Goal: Task Accomplishment & Management: Use online tool/utility

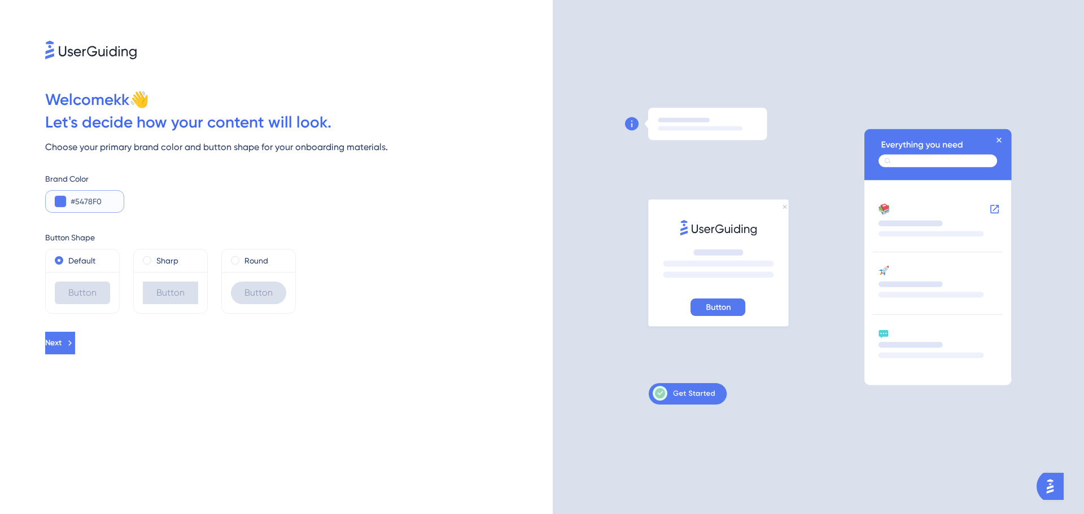
click at [85, 201] on input "#5478F0" at bounding box center [93, 202] width 44 height 14
click at [75, 346] on button "Next" at bounding box center [60, 343] width 30 height 23
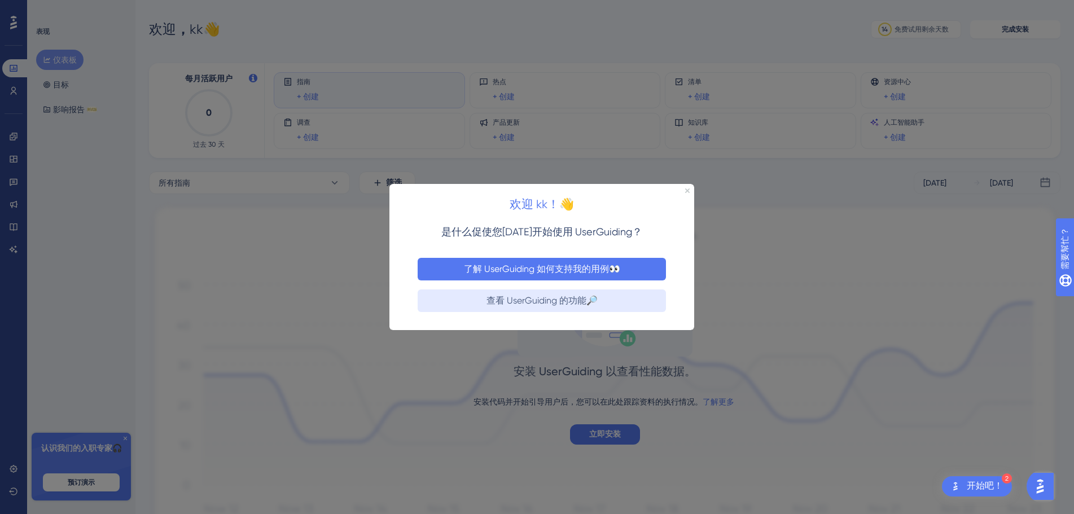
click at [618, 268] on font "了解 UserGuiding 如何支持我的用例👀" at bounding box center [542, 268] width 156 height 11
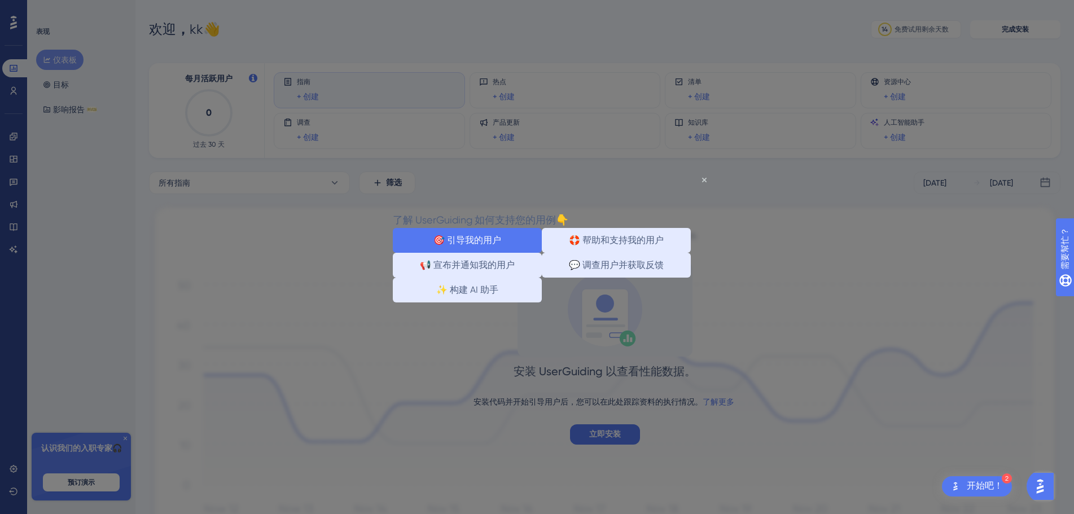
click at [503, 244] on button "🎯 引导我的用户" at bounding box center [467, 240] width 149 height 25
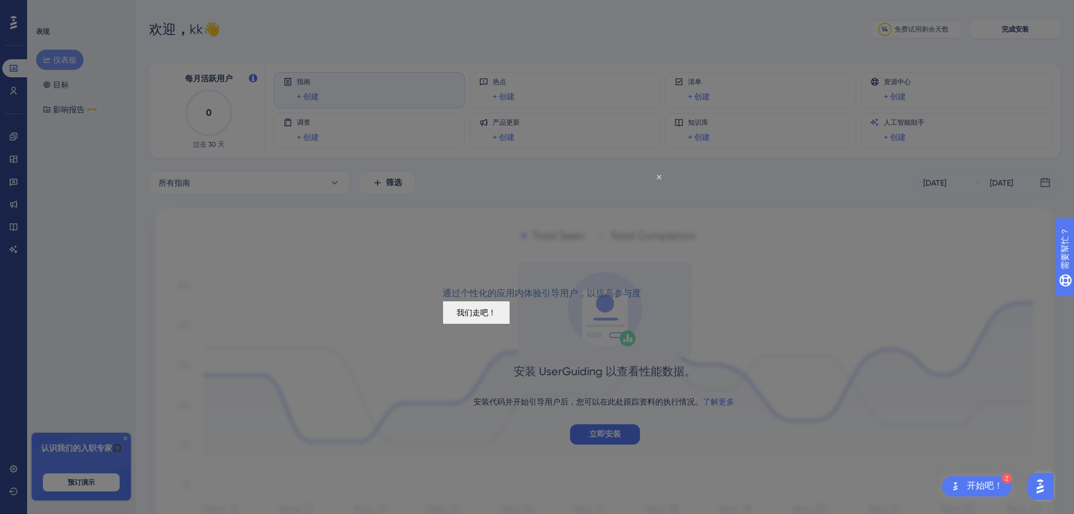
click at [496, 317] on font "我们走吧！" at bounding box center [477, 312] width 40 height 9
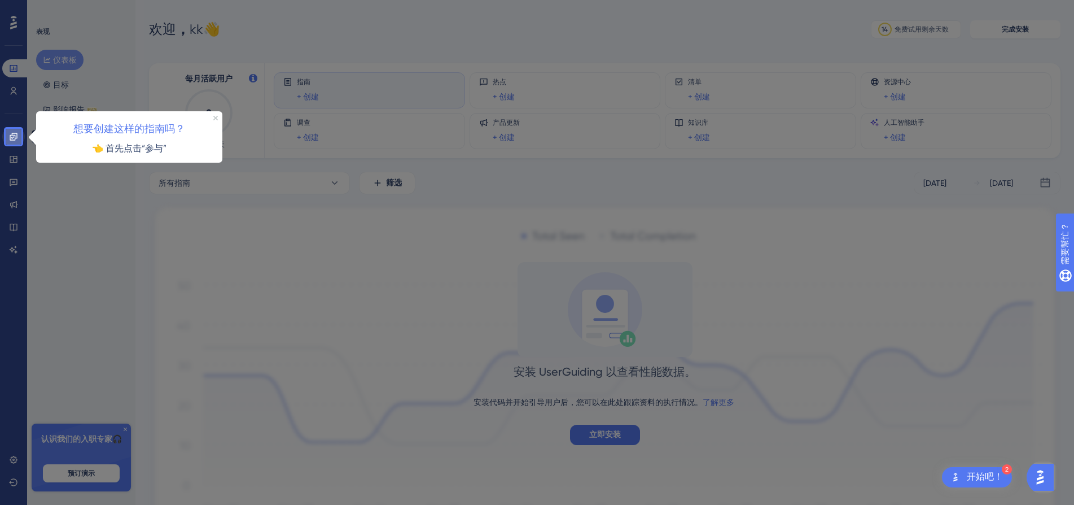
click at [9, 139] on icon at bounding box center [13, 136] width 9 height 9
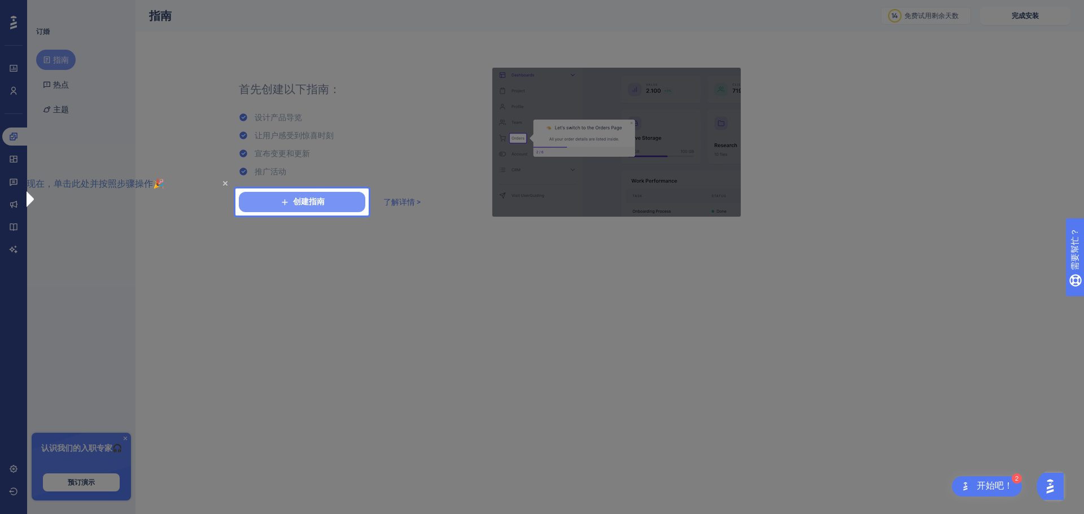
click at [298, 203] on font "创建指南" at bounding box center [309, 202] width 32 height 10
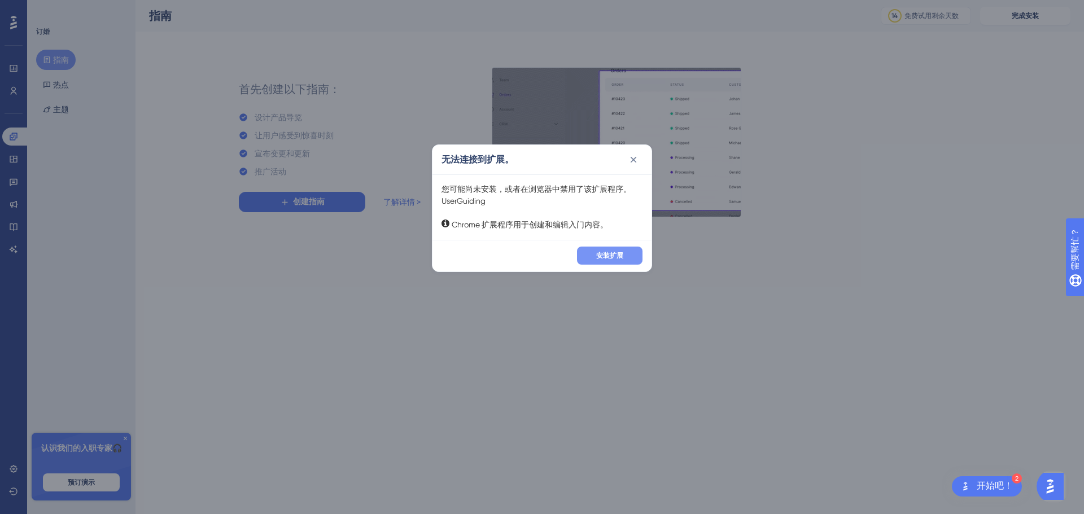
click at [618, 259] on font "安装扩展" at bounding box center [609, 256] width 27 height 8
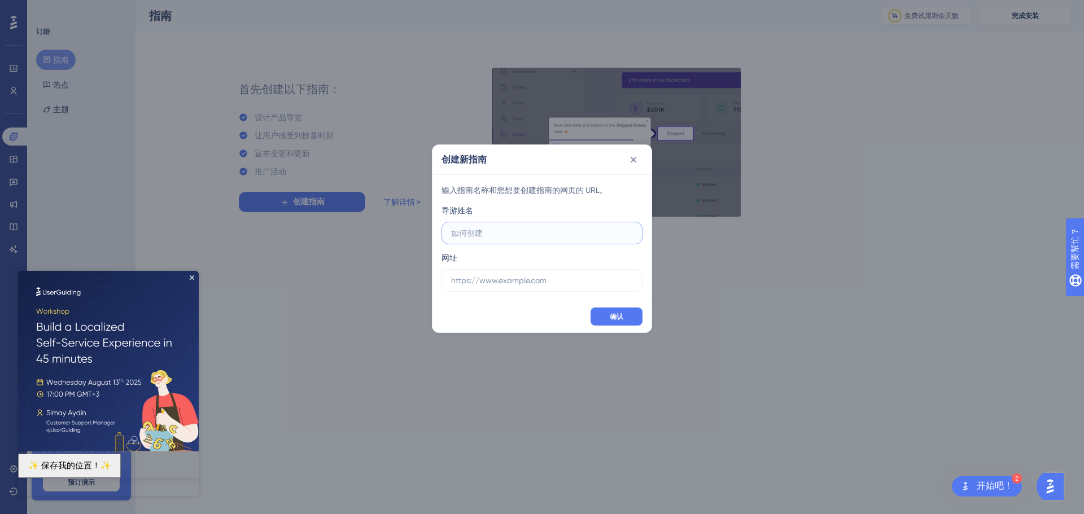
click at [503, 234] on input "text" at bounding box center [542, 233] width 182 height 12
click at [190, 277] on icon "关闭预览" at bounding box center [192, 278] width 5 height 5
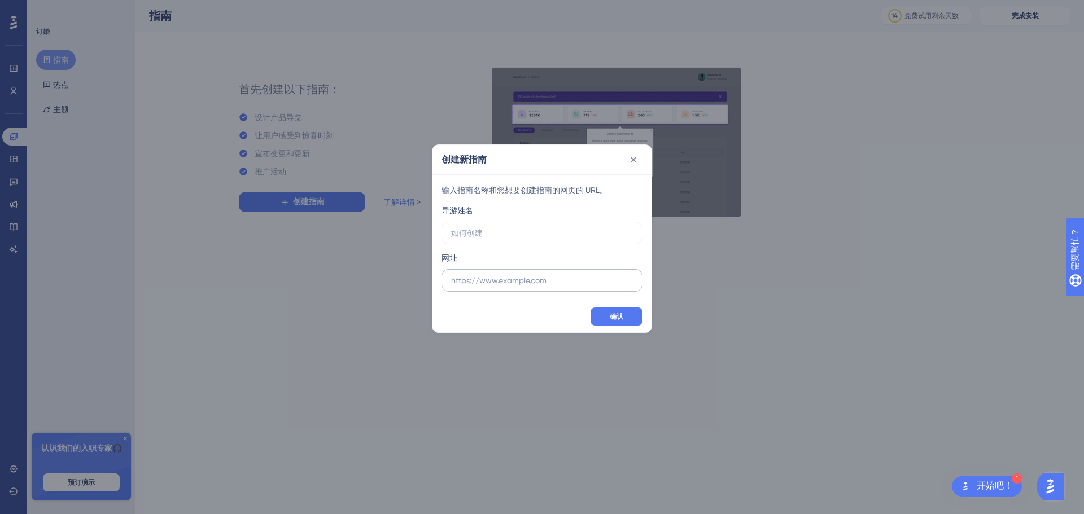
click at [496, 287] on label at bounding box center [542, 280] width 201 height 23
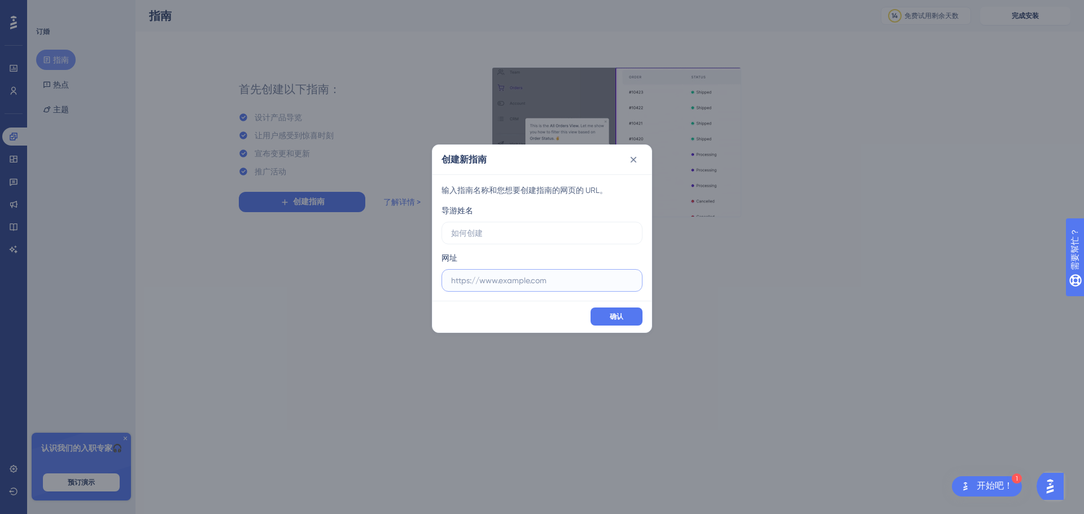
click at [496, 287] on input "text" at bounding box center [542, 280] width 182 height 12
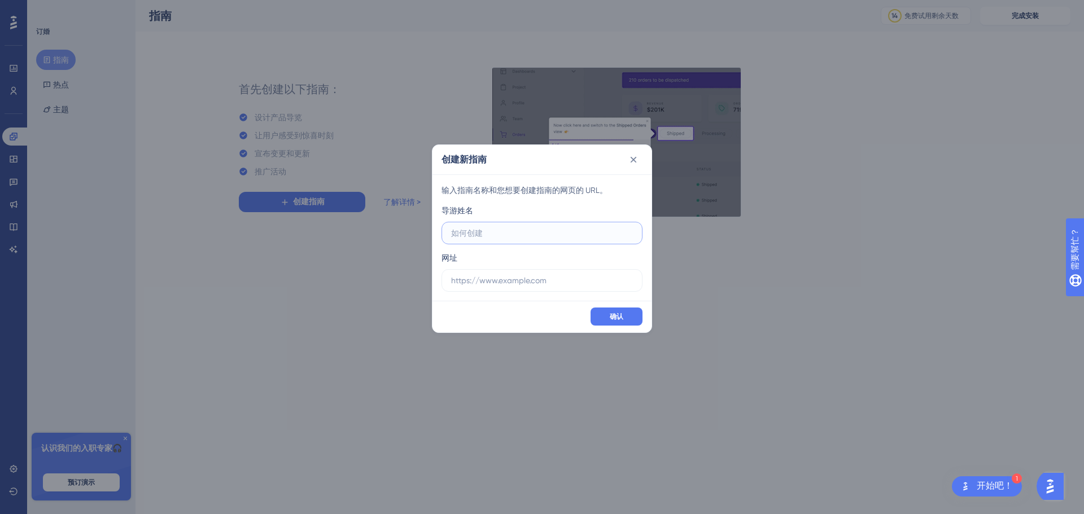
click at [513, 239] on input "text" at bounding box center [542, 233] width 182 height 12
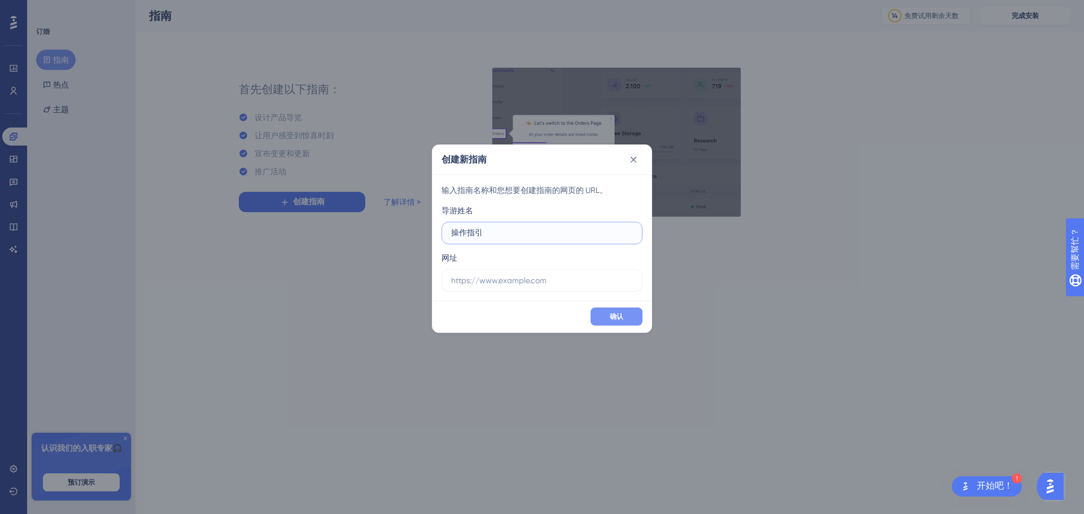
type input "操作指引"
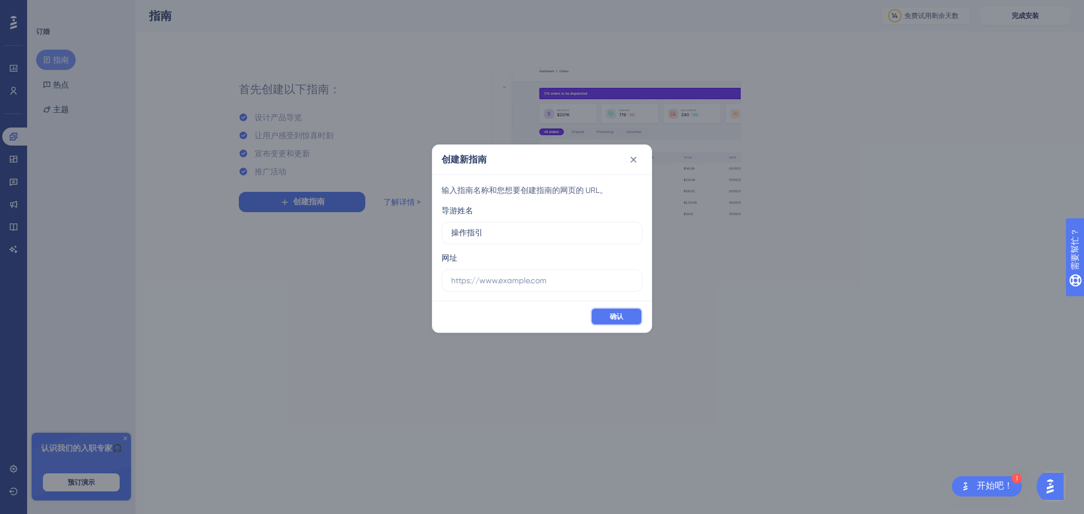
click at [626, 317] on button "确认" at bounding box center [617, 317] width 52 height 18
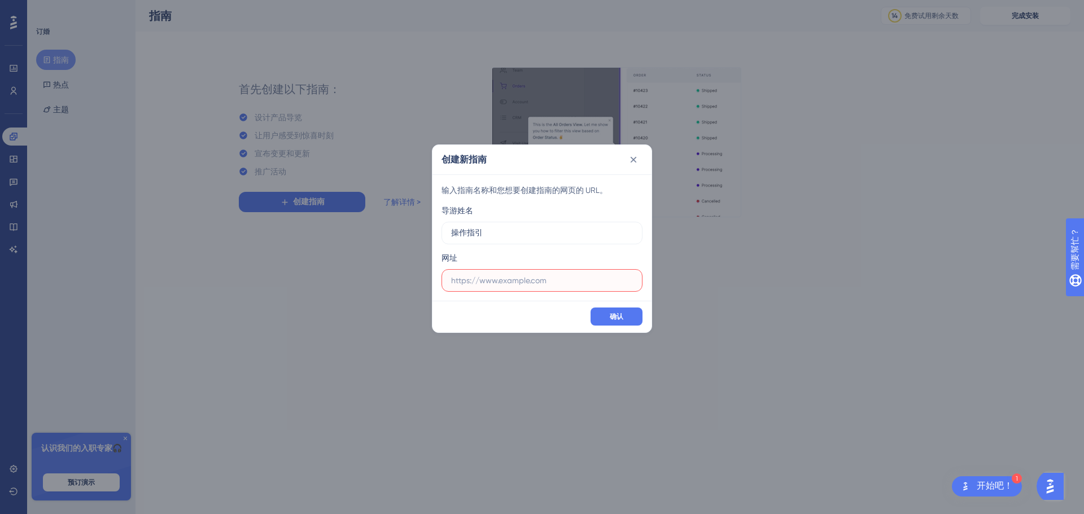
click at [582, 276] on input "text" at bounding box center [542, 280] width 182 height 12
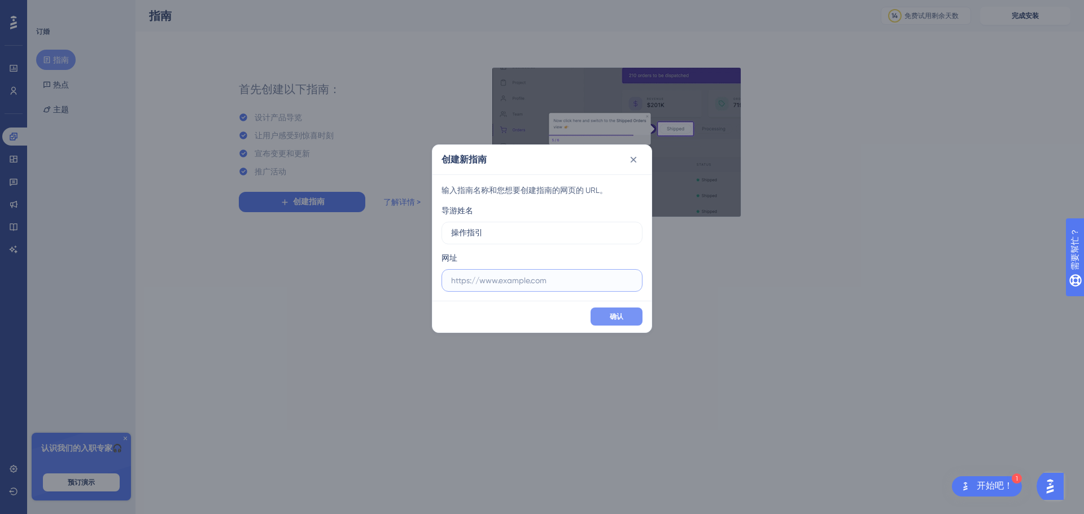
paste input "https://global-oss-cn.zmqdez.com/v2/front_end/#/tags/audit/picture-strategy"
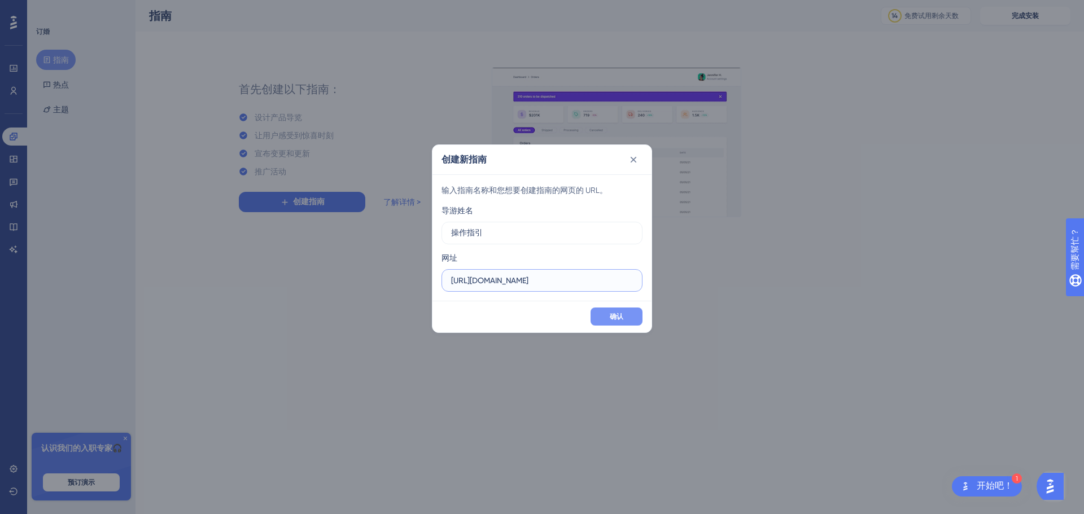
scroll to position [0, 115]
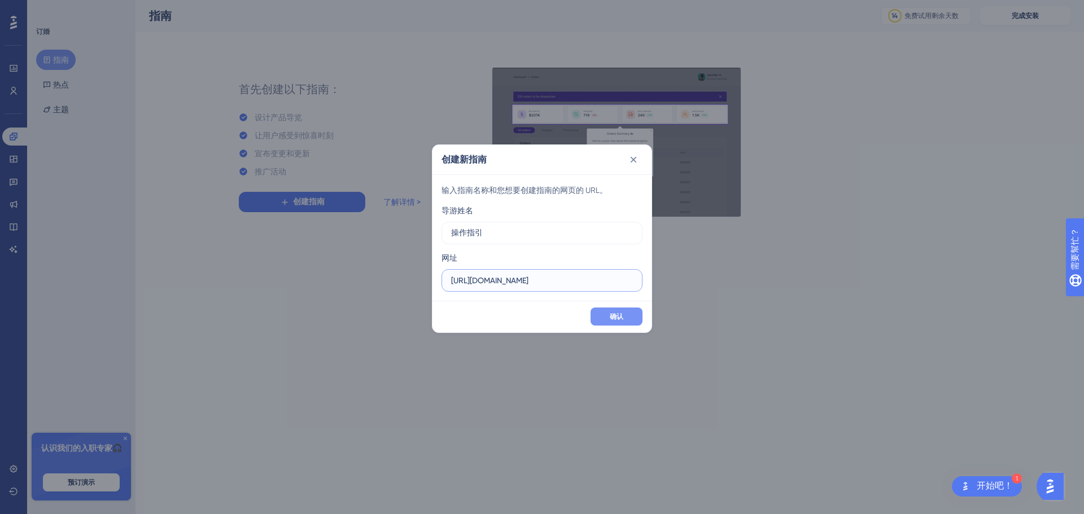
type input "https://global-oss-cn.zmqdez.com/v2/front_end/#/tags/audit/picture-strategy"
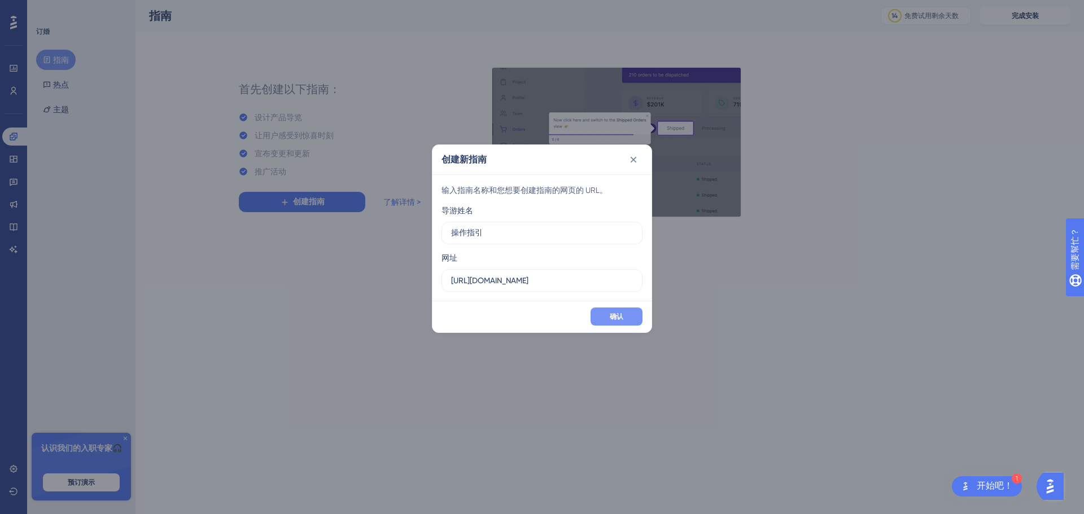
click at [606, 321] on button "确认" at bounding box center [617, 317] width 52 height 18
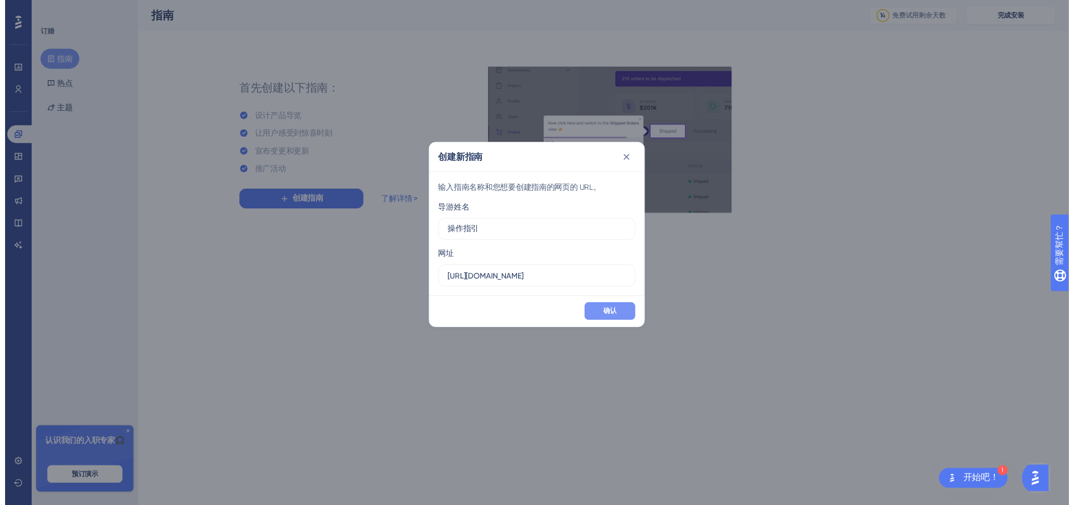
scroll to position [0, 0]
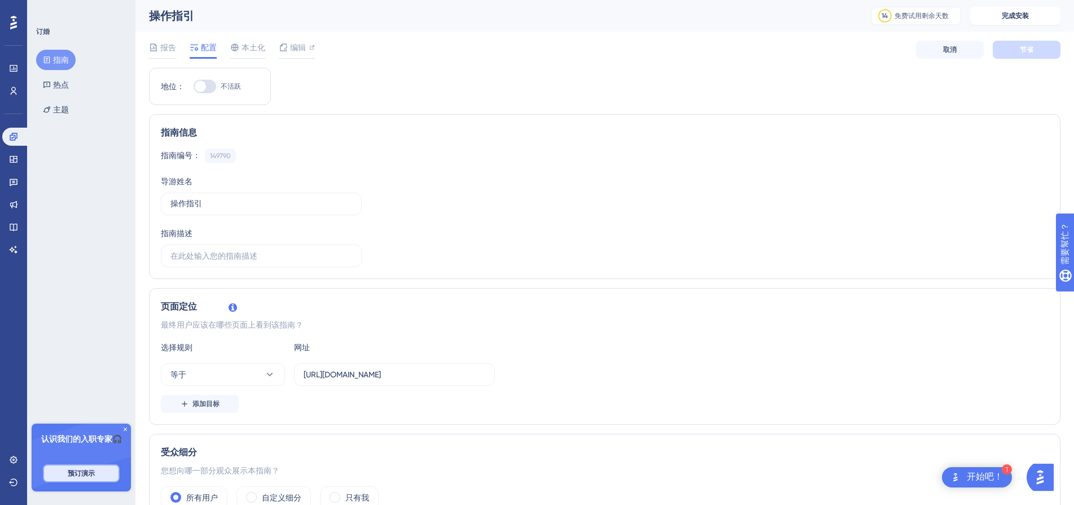
click at [95, 470] on button "预订演示" at bounding box center [81, 473] width 77 height 18
